Goal: Check status: Check status

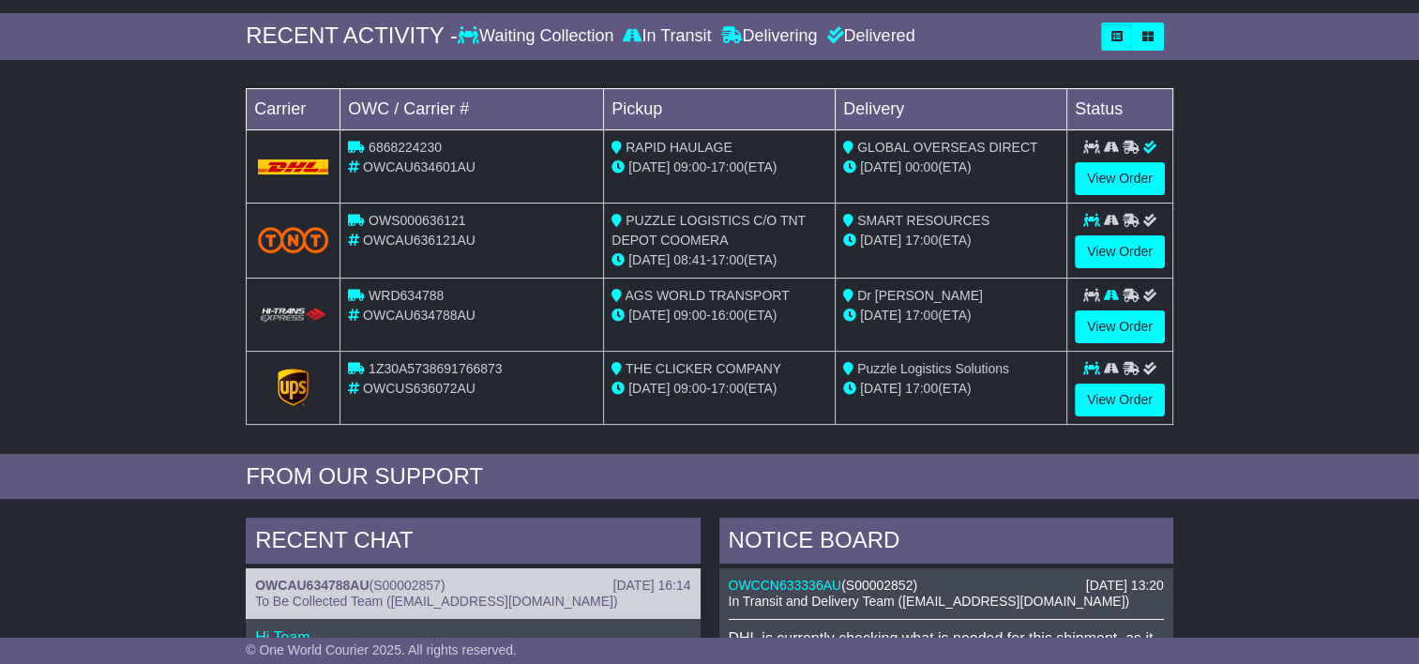
scroll to position [281, 0]
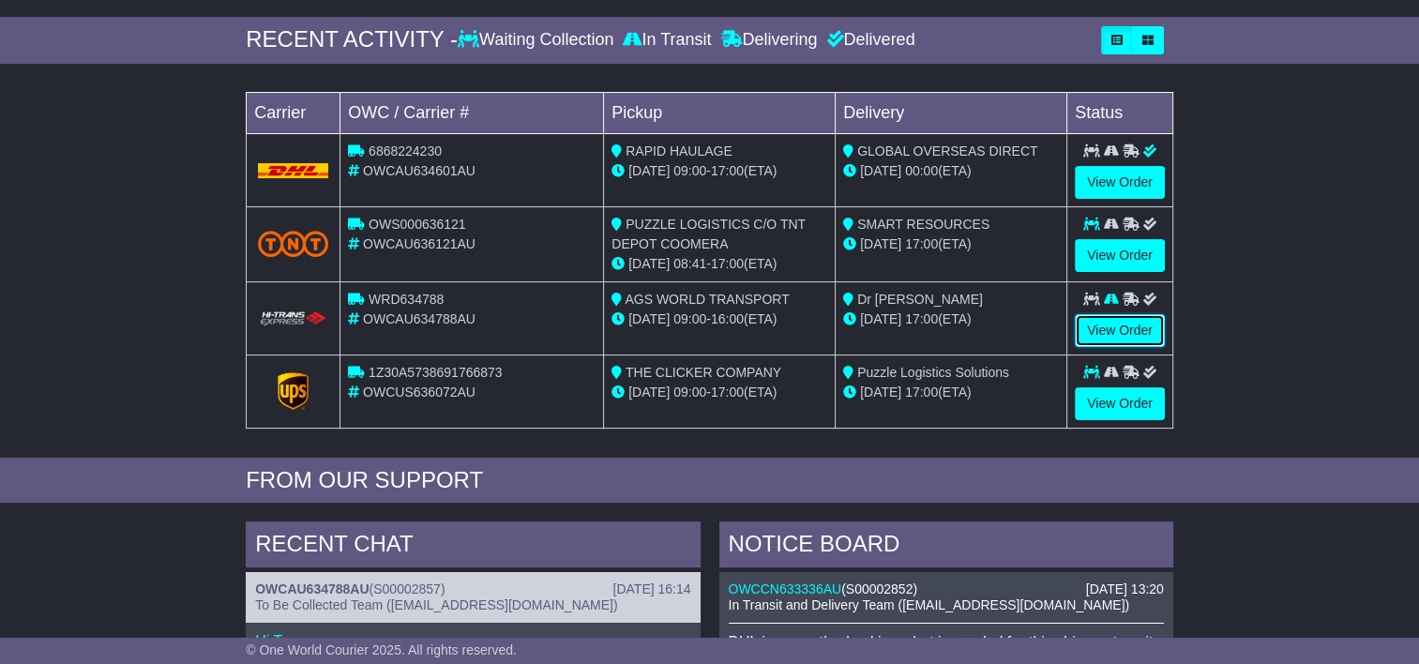
drag, startPoint x: 1111, startPoint y: 325, endPoint x: 1018, endPoint y: 316, distance: 93.3
click at [1111, 324] on link "View Order" at bounding box center [1119, 330] width 90 height 33
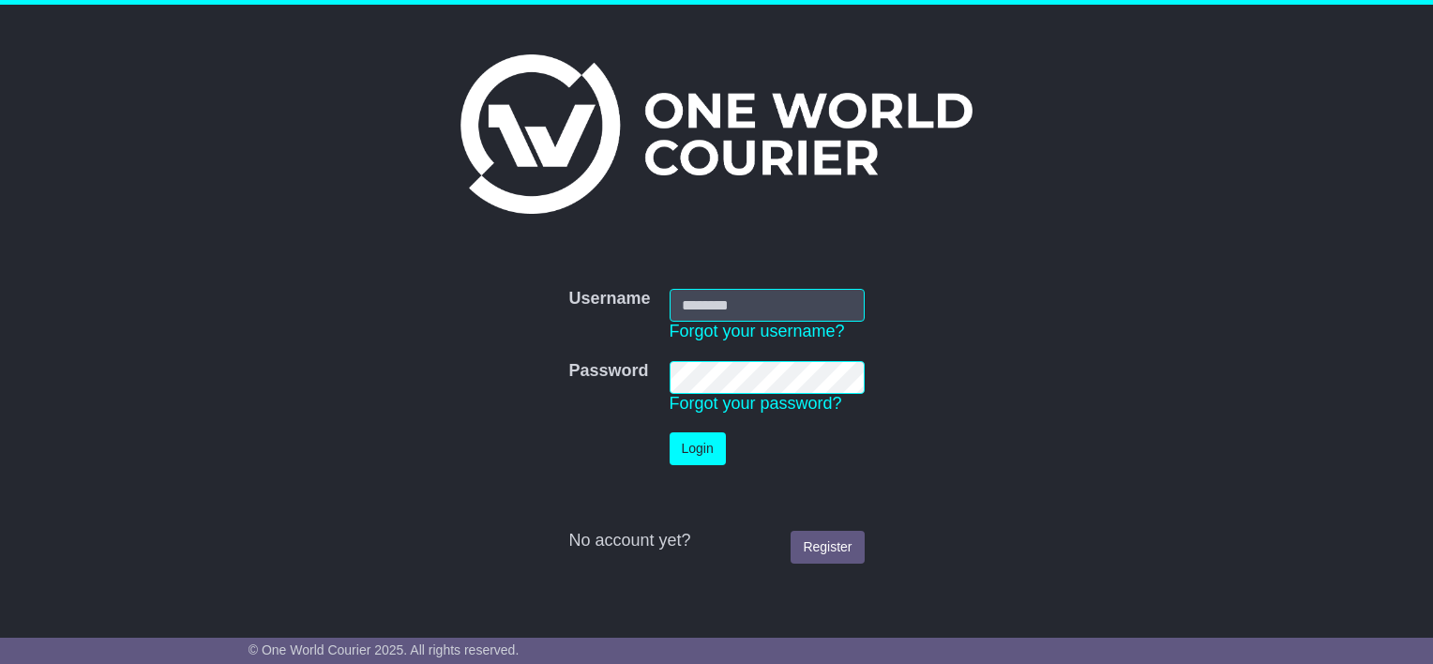
type input "**********"
click at [678, 455] on button "Login" at bounding box center [697, 448] width 56 height 33
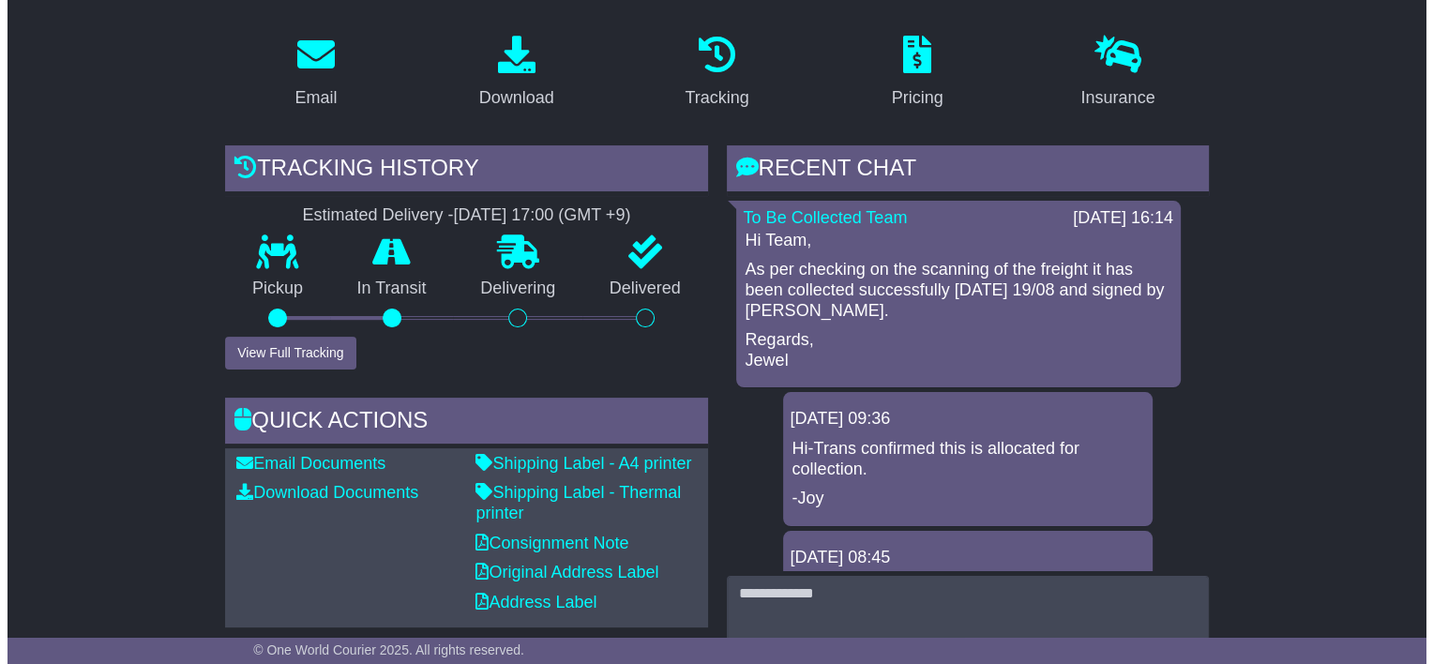
scroll to position [188, 0]
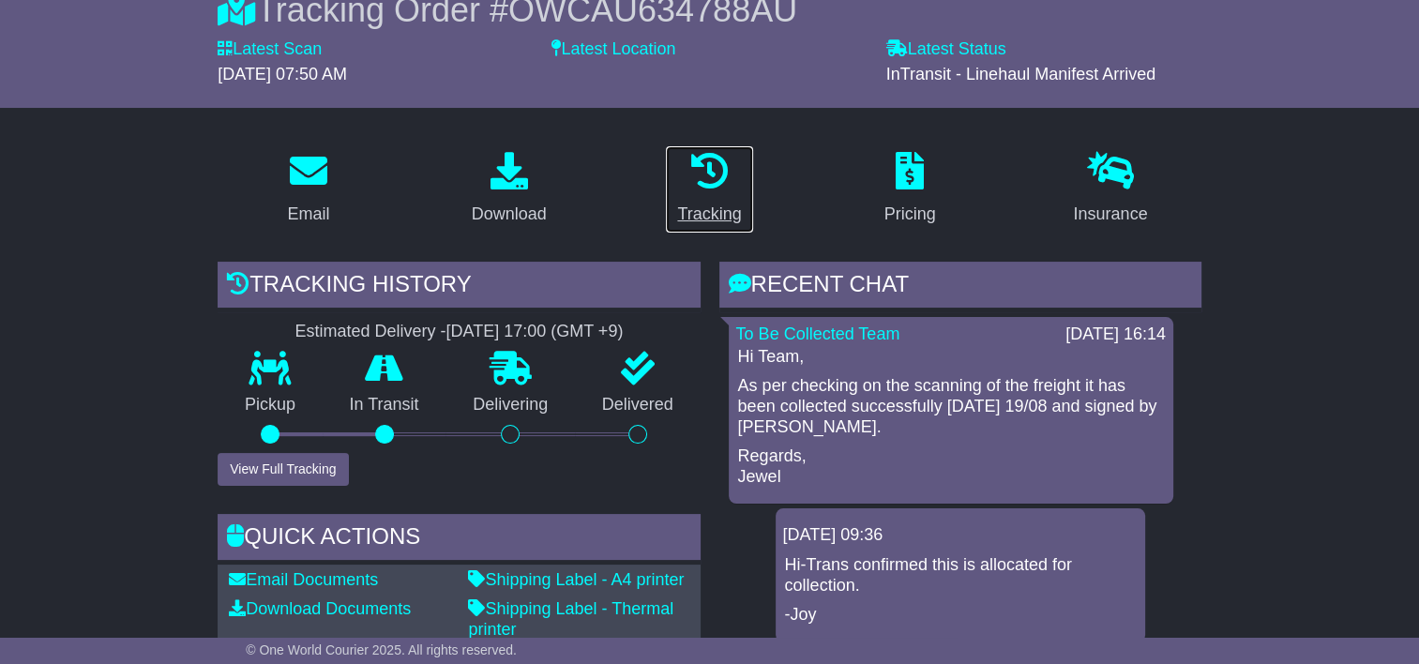
click at [701, 200] on link "Tracking" at bounding box center [709, 189] width 88 height 88
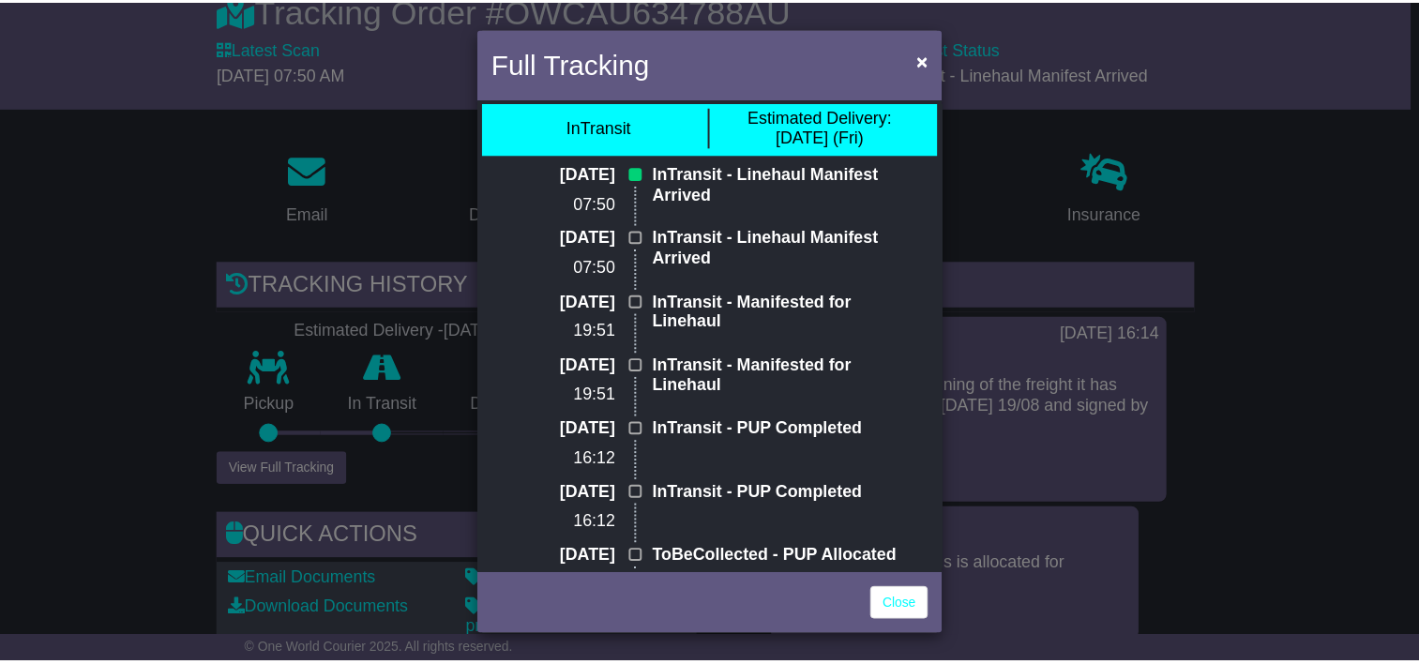
scroll to position [0, 0]
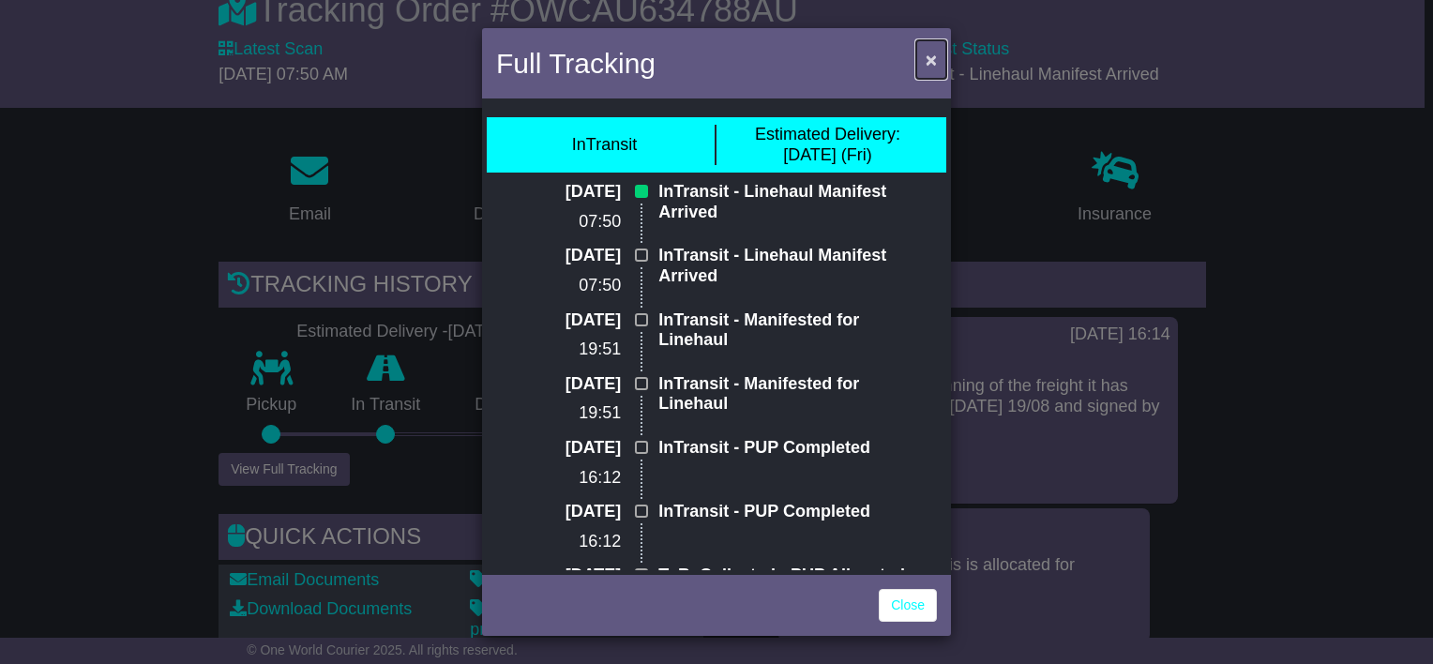
click at [927, 59] on span "×" at bounding box center [930, 60] width 11 height 22
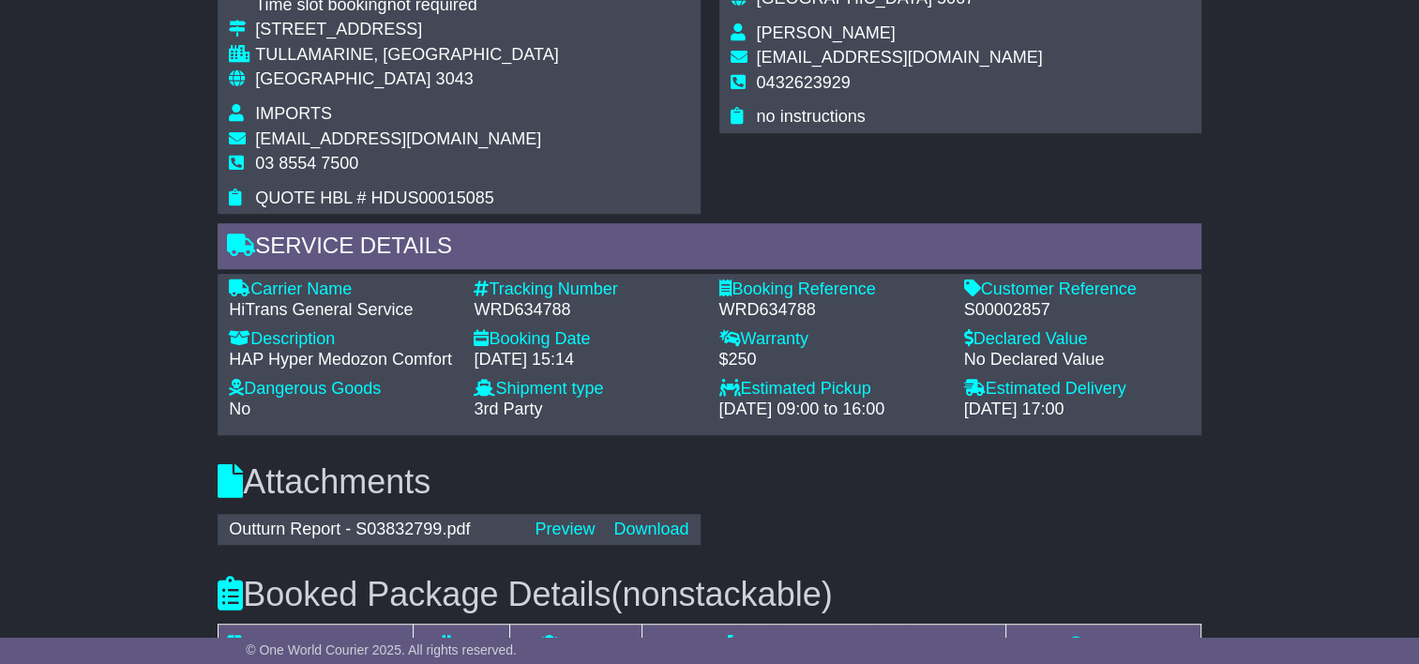
scroll to position [1406, 0]
